Goal: Task Accomplishment & Management: Manage account settings

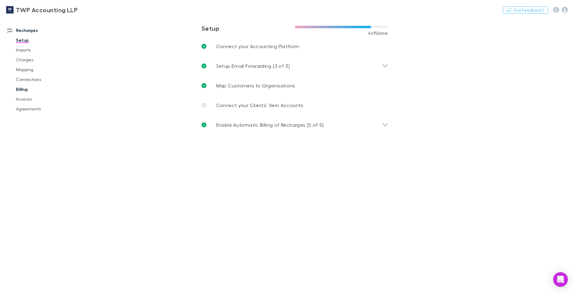
click at [24, 90] on link "Billing" at bounding box center [47, 89] width 74 height 10
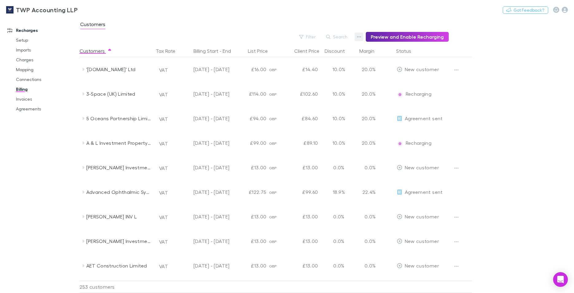
click at [359, 37] on button "button" at bounding box center [358, 37] width 9 height 9
click at [25, 99] on div at bounding box center [287, 146] width 574 height 293
click at [25, 99] on link "Invoices" at bounding box center [47, 99] width 74 height 10
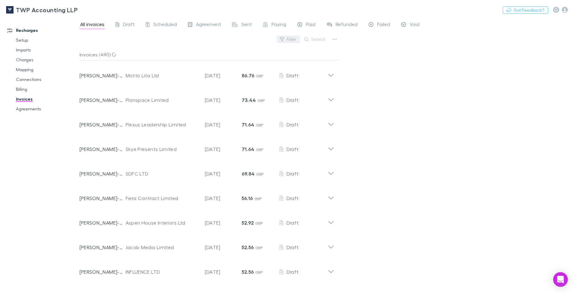
click at [290, 40] on button "Filter" at bounding box center [288, 39] width 23 height 7
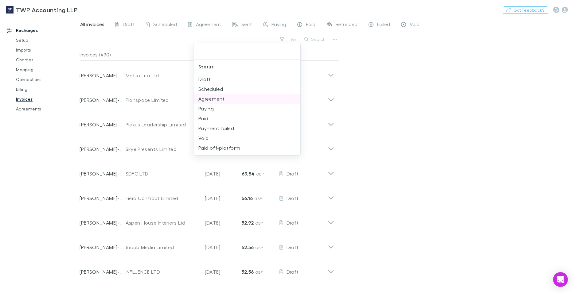
click at [214, 99] on li "Agreement" at bounding box center [246, 99] width 107 height 10
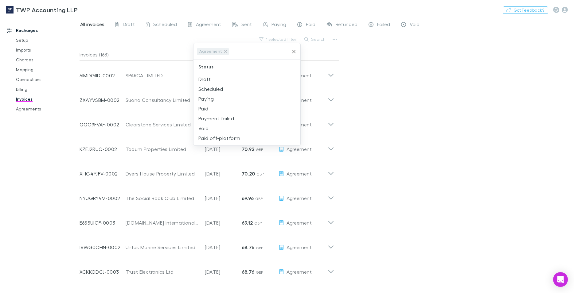
click at [292, 50] on icon "Clear" at bounding box center [294, 51] width 6 height 6
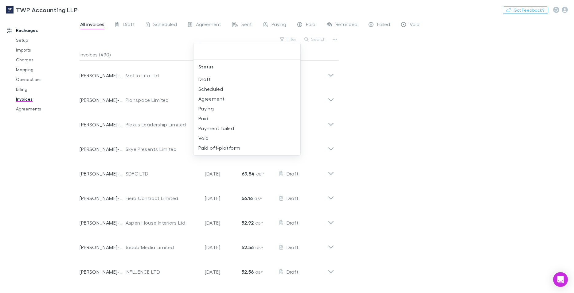
click at [403, 78] on div at bounding box center [287, 146] width 574 height 293
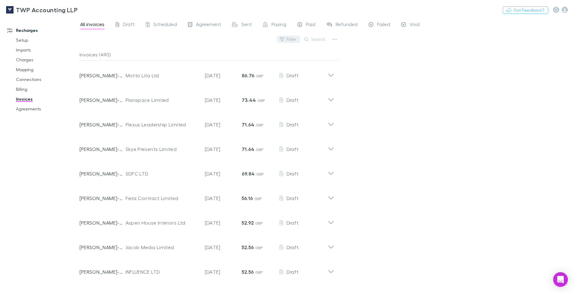
click at [292, 39] on button "Filter" at bounding box center [288, 39] width 23 height 7
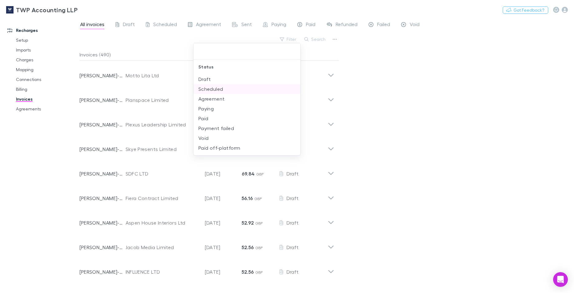
click at [211, 88] on li "Scheduled" at bounding box center [246, 89] width 107 height 10
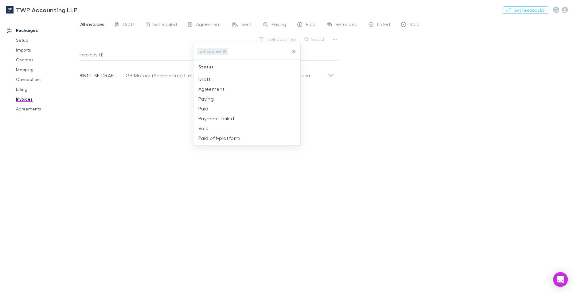
click at [222, 49] on icon at bounding box center [224, 51] width 5 height 5
click at [229, 51] on input "text" at bounding box center [259, 51] width 60 height 11
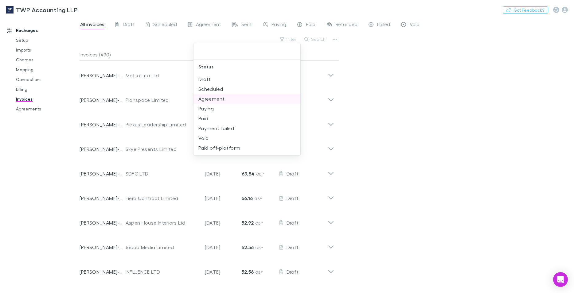
click at [203, 99] on li "Agreement" at bounding box center [246, 99] width 107 height 10
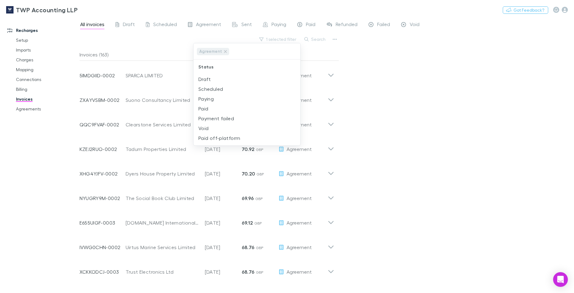
click at [466, 101] on div at bounding box center [287, 146] width 574 height 293
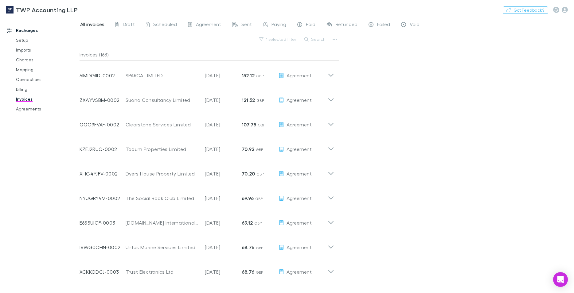
click at [356, 86] on div "All invoices Draft Scheduled Agreement Sent Paying Paid Refunded Failed Void 1 …" at bounding box center [326, 155] width 494 height 276
click at [336, 40] on icon "button" at bounding box center [334, 39] width 4 height 1
click at [294, 59] on p "Export invoices" at bounding box center [296, 59] width 75 height 7
click at [428, 9] on div "TWP Accounting LLP Nothing Got Feedback?" at bounding box center [287, 10] width 574 height 20
